Goal: Find specific page/section: Find specific page/section

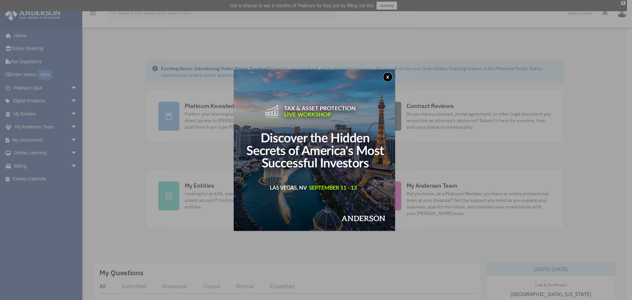
click at [387, 76] on button "x" at bounding box center [388, 77] width 10 height 10
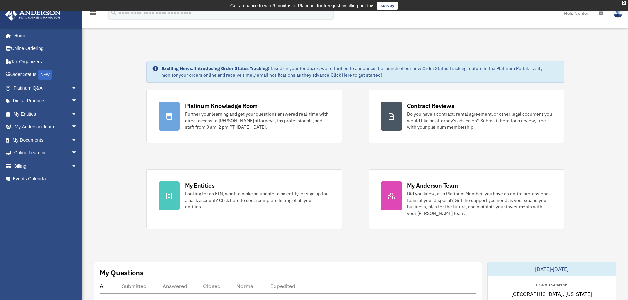
drag, startPoint x: 112, startPoint y: 55, endPoint x: 119, endPoint y: 53, distance: 6.8
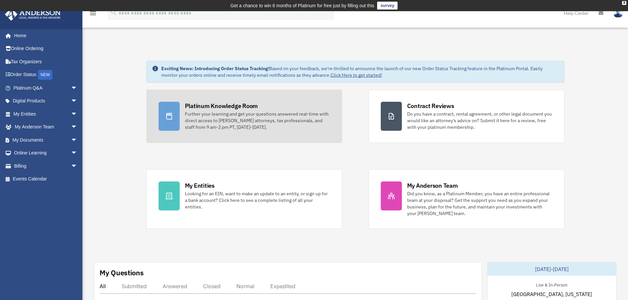
click at [249, 124] on div "Further your learning and get your questions answered real-time with direct acc…" at bounding box center [257, 121] width 145 height 20
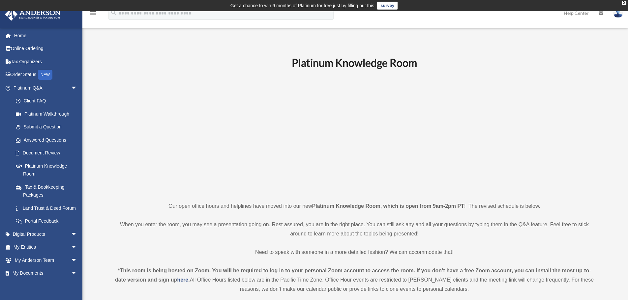
click at [194, 145] on p at bounding box center [354, 135] width 483 height 114
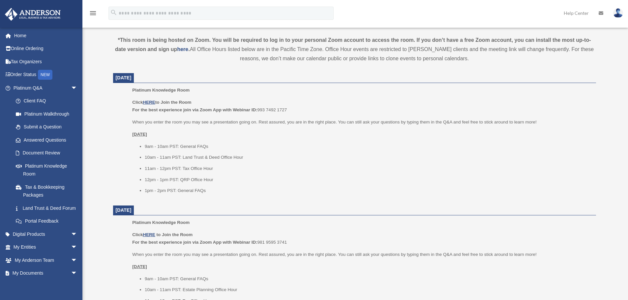
scroll to position [296, 0]
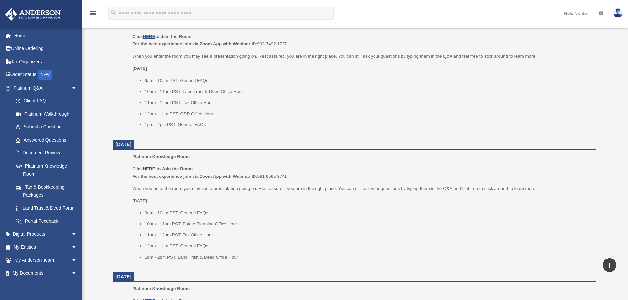
click at [282, 144] on dt "September 8, 2025" at bounding box center [354, 145] width 483 height 10
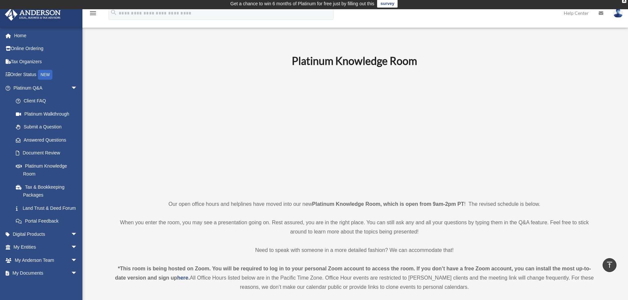
scroll to position [0, 0]
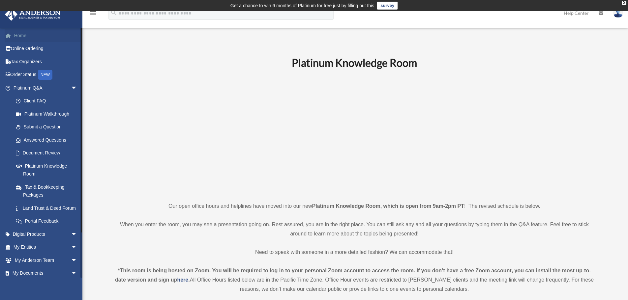
click at [33, 41] on link "Home" at bounding box center [46, 35] width 83 height 13
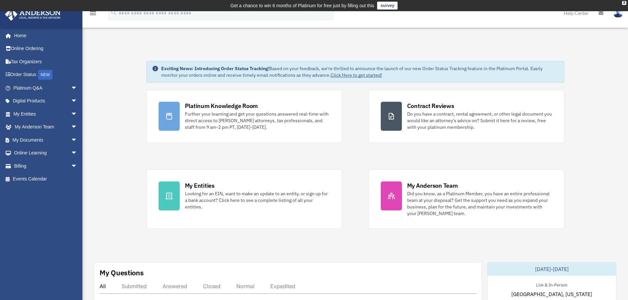
click at [170, 152] on div "Platinum Knowledge Room Further your learning and get your questions answered r…" at bounding box center [355, 159] width 418 height 139
click at [351, 115] on div "Platinum Knowledge Room Further your learning and get your questions answered r…" at bounding box center [355, 159] width 418 height 139
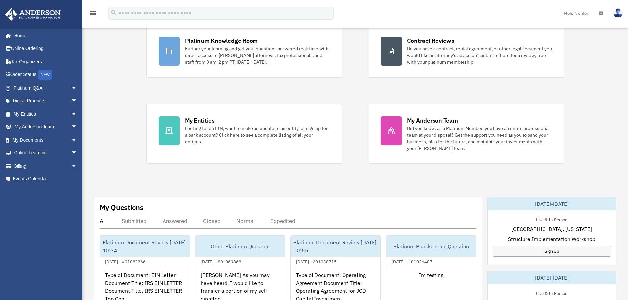
scroll to position [66, 0]
click at [357, 187] on div "Exciting News: Introducing Order Status Tracking! Based on your feedback, we're…" at bounding box center [354, 278] width 555 height 598
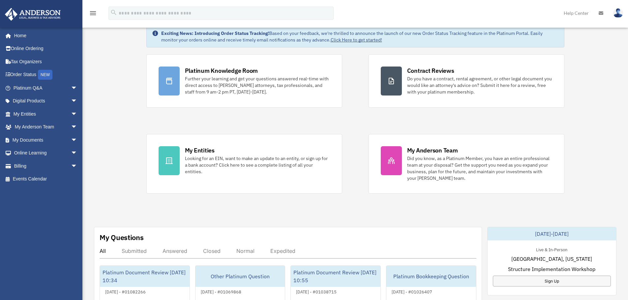
scroll to position [0, 0]
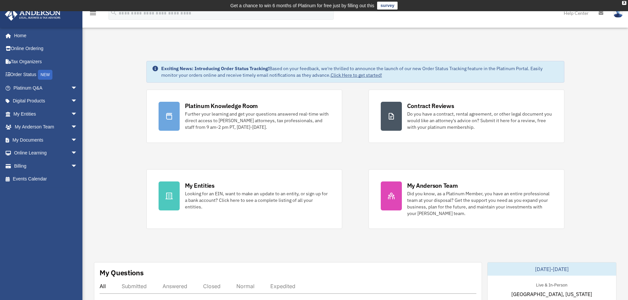
click at [353, 175] on div "Platinum Knowledge Room Further your learning and get your questions answered r…" at bounding box center [355, 159] width 418 height 139
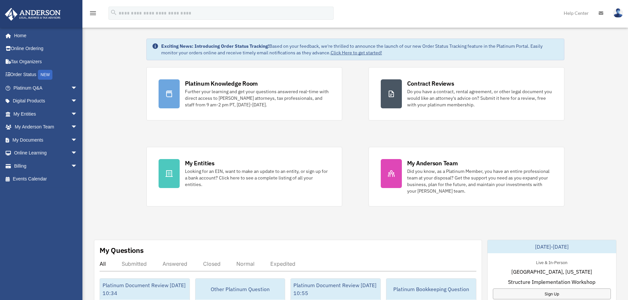
scroll to position [66, 0]
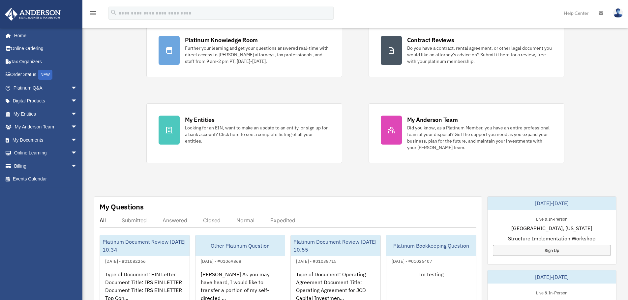
click at [362, 171] on div "Exciting News: Introducing Order Status Tracking! Based on your feedback, we're…" at bounding box center [354, 278] width 555 height 598
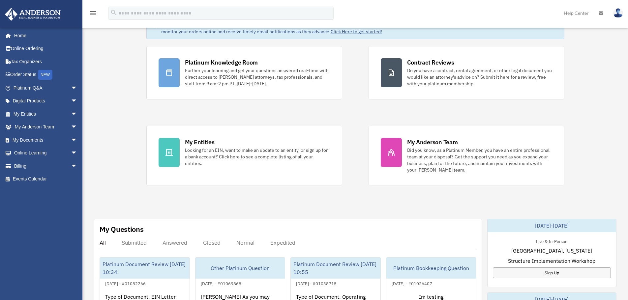
scroll to position [33, 0]
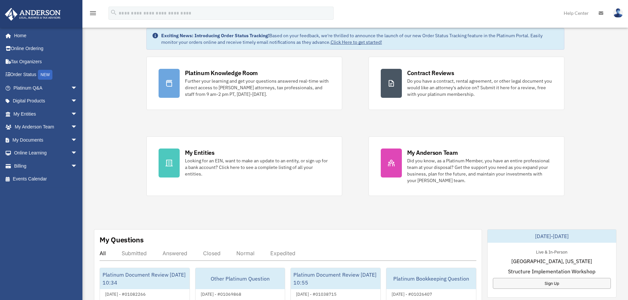
click at [353, 160] on div "Platinum Knowledge Room Further your learning and get your questions answered r…" at bounding box center [355, 126] width 418 height 139
click at [189, 130] on div "Platinum Knowledge Room Further your learning and get your questions answered r…" at bounding box center [355, 126] width 418 height 139
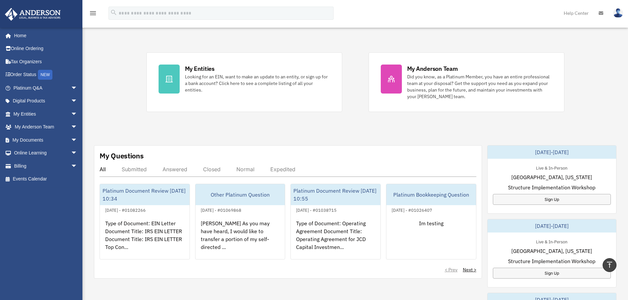
scroll to position [66, 0]
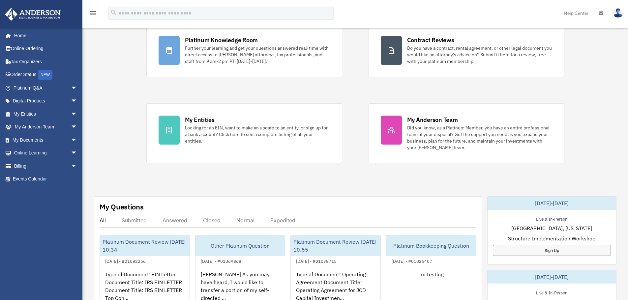
click at [154, 176] on div "Exciting News: Introducing Order Status Tracking! Based on your feedback, we're…" at bounding box center [354, 278] width 555 height 598
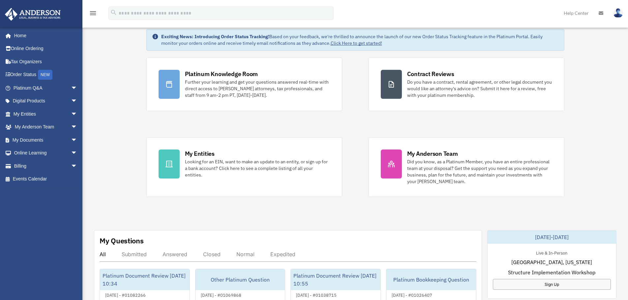
scroll to position [0, 0]
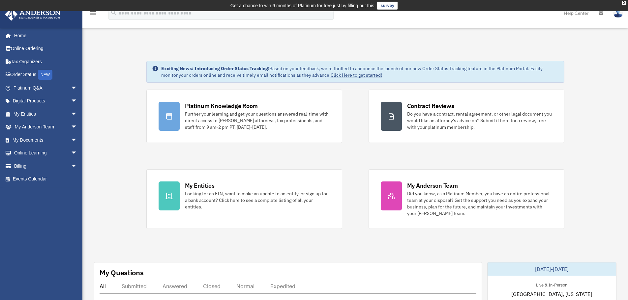
click at [71, 86] on span "arrow_drop_down" at bounding box center [77, 88] width 13 height 14
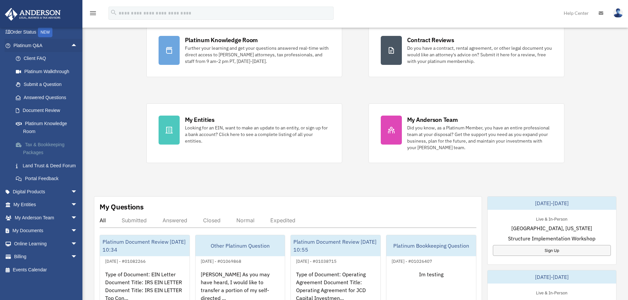
scroll to position [50, 0]
drag, startPoint x: 111, startPoint y: 150, endPoint x: 98, endPoint y: 150, distance: 12.9
click at [111, 150] on div "Exciting News: Introducing Order Status Tracking! Based on your feedback, we're…" at bounding box center [354, 278] width 555 height 598
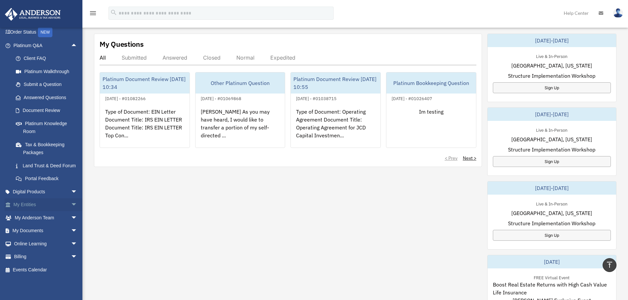
scroll to position [264, 0]
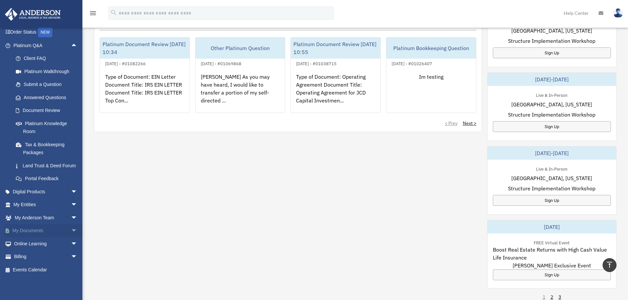
click at [71, 229] on span "arrow_drop_down" at bounding box center [77, 231] width 13 height 14
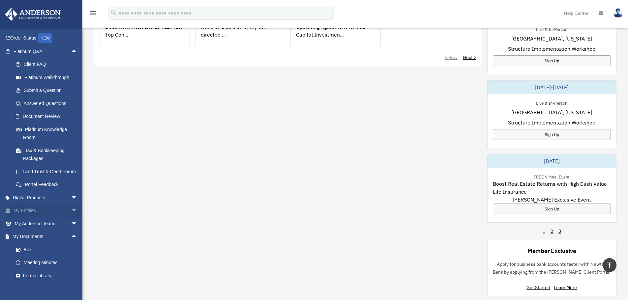
scroll to position [102, 0]
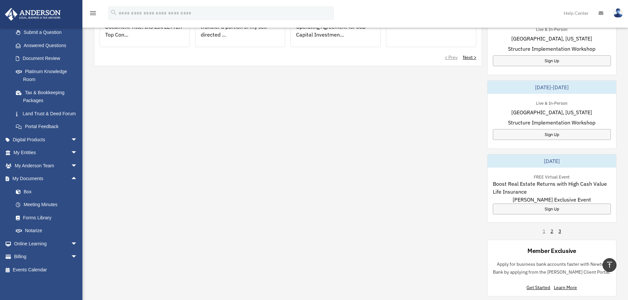
click at [113, 175] on div "My Questions All Submitted Answered Closed Normal Expedited Platinum Document R…" at bounding box center [355, 115] width 522 height 364
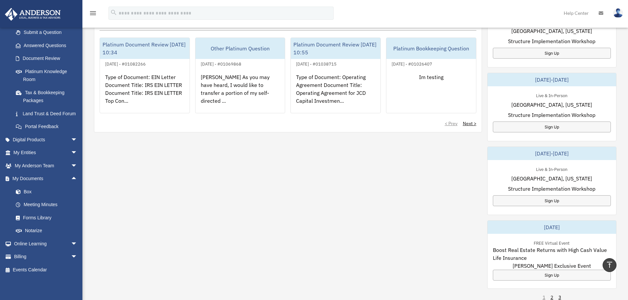
scroll to position [264, 0]
drag, startPoint x: 31, startPoint y: 216, endPoint x: 40, endPoint y: 218, distance: 9.8
click at [31, 216] on link "Forms Library" at bounding box center [48, 217] width 78 height 13
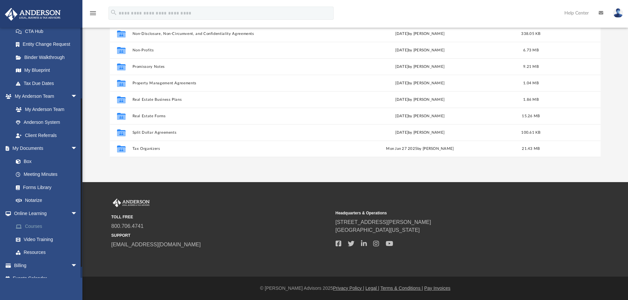
scroll to position [117, 0]
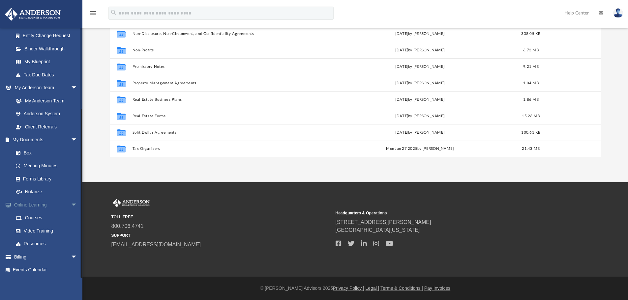
click at [71, 202] on span "arrow_drop_down" at bounding box center [77, 205] width 13 height 14
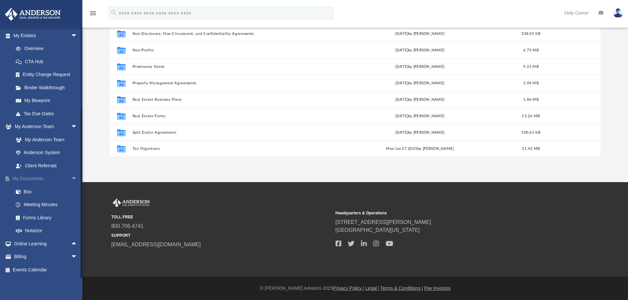
click at [71, 175] on span "arrow_drop_down" at bounding box center [77, 179] width 13 height 14
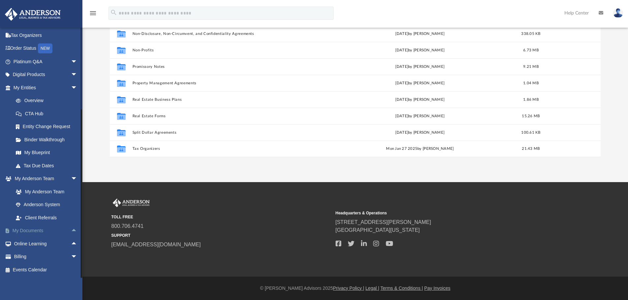
scroll to position [26, 0]
click at [71, 180] on span "arrow_drop_down" at bounding box center [77, 179] width 13 height 14
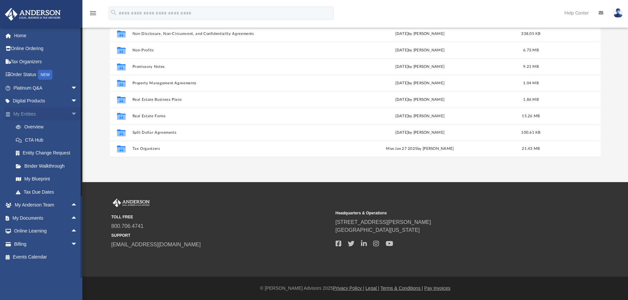
click at [71, 115] on span "arrow_drop_down" at bounding box center [77, 114] width 13 height 14
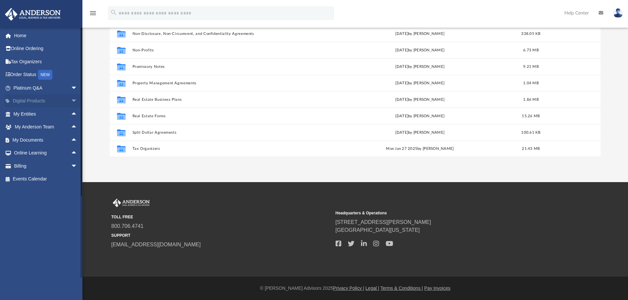
click at [71, 101] on span "arrow_drop_down" at bounding box center [77, 102] width 13 height 14
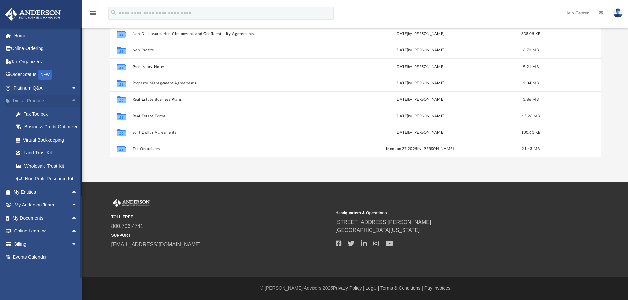
click at [71, 101] on span "arrow_drop_up" at bounding box center [77, 102] width 13 height 14
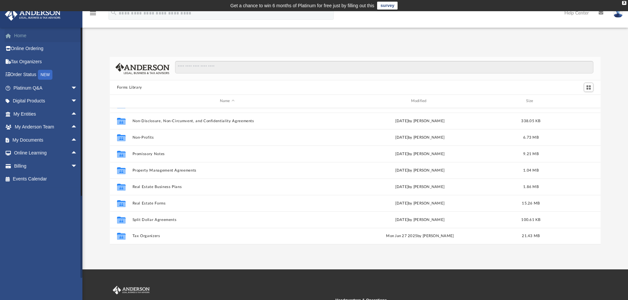
click at [24, 34] on link "Home" at bounding box center [46, 35] width 83 height 13
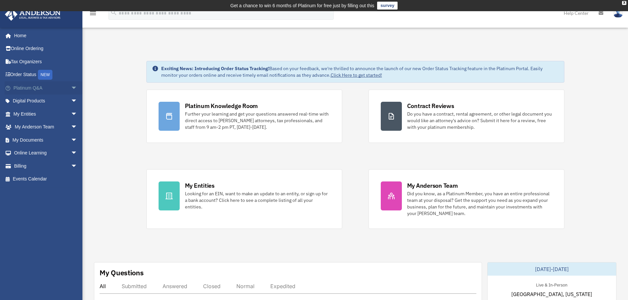
click at [71, 88] on span "arrow_drop_down" at bounding box center [77, 88] width 13 height 14
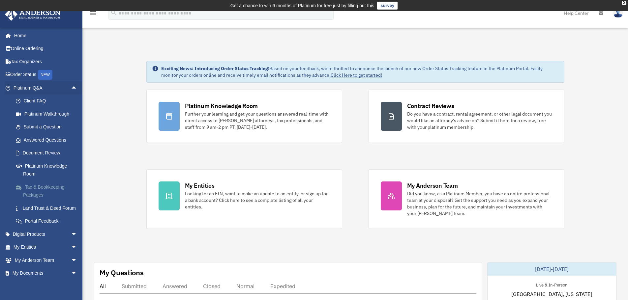
scroll to position [33, 0]
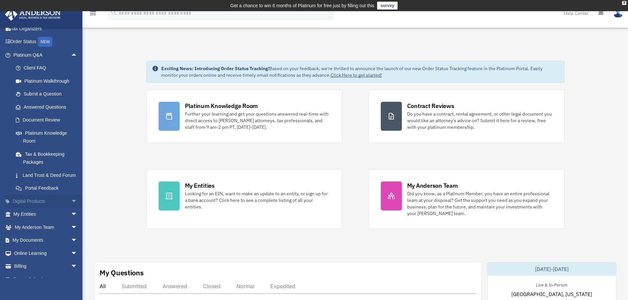
click at [71, 208] on span "arrow_drop_down" at bounding box center [77, 202] width 13 height 14
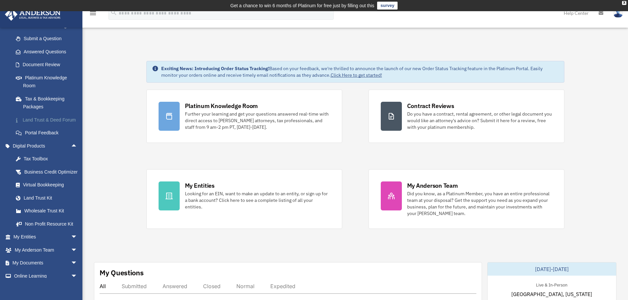
scroll to position [99, 0]
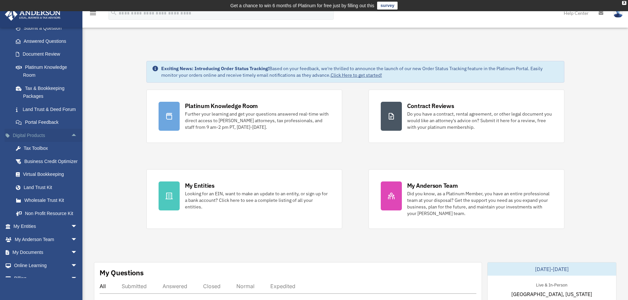
click at [71, 142] on span "arrow_drop_up" at bounding box center [77, 136] width 13 height 14
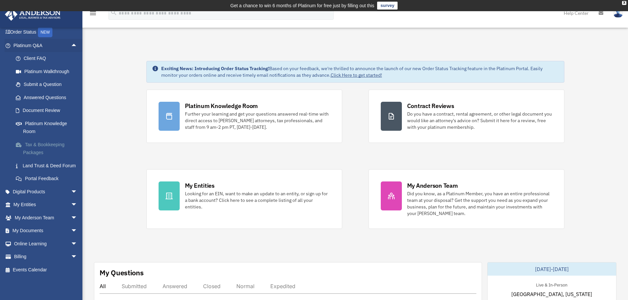
scroll to position [50, 0]
click at [71, 39] on span "arrow_drop_up" at bounding box center [77, 46] width 13 height 14
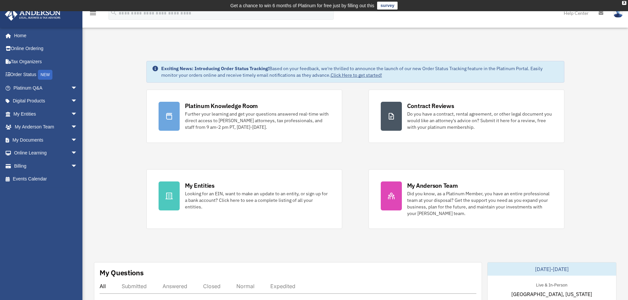
scroll to position [0, 0]
